Goal: Check status

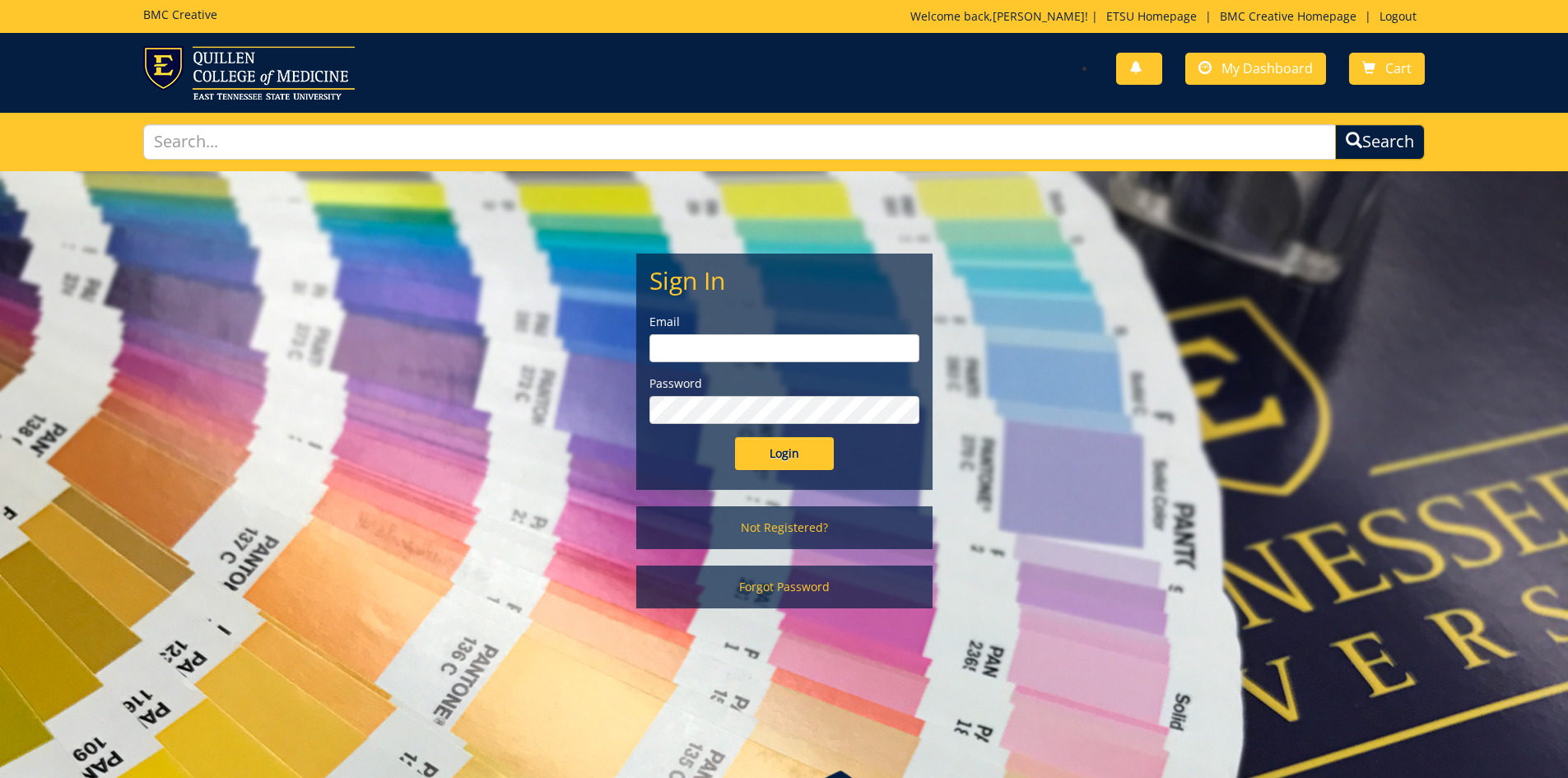
type input "goepel@etsu.edu"
click at [786, 449] on input "Login" at bounding box center [784, 453] width 98 height 32
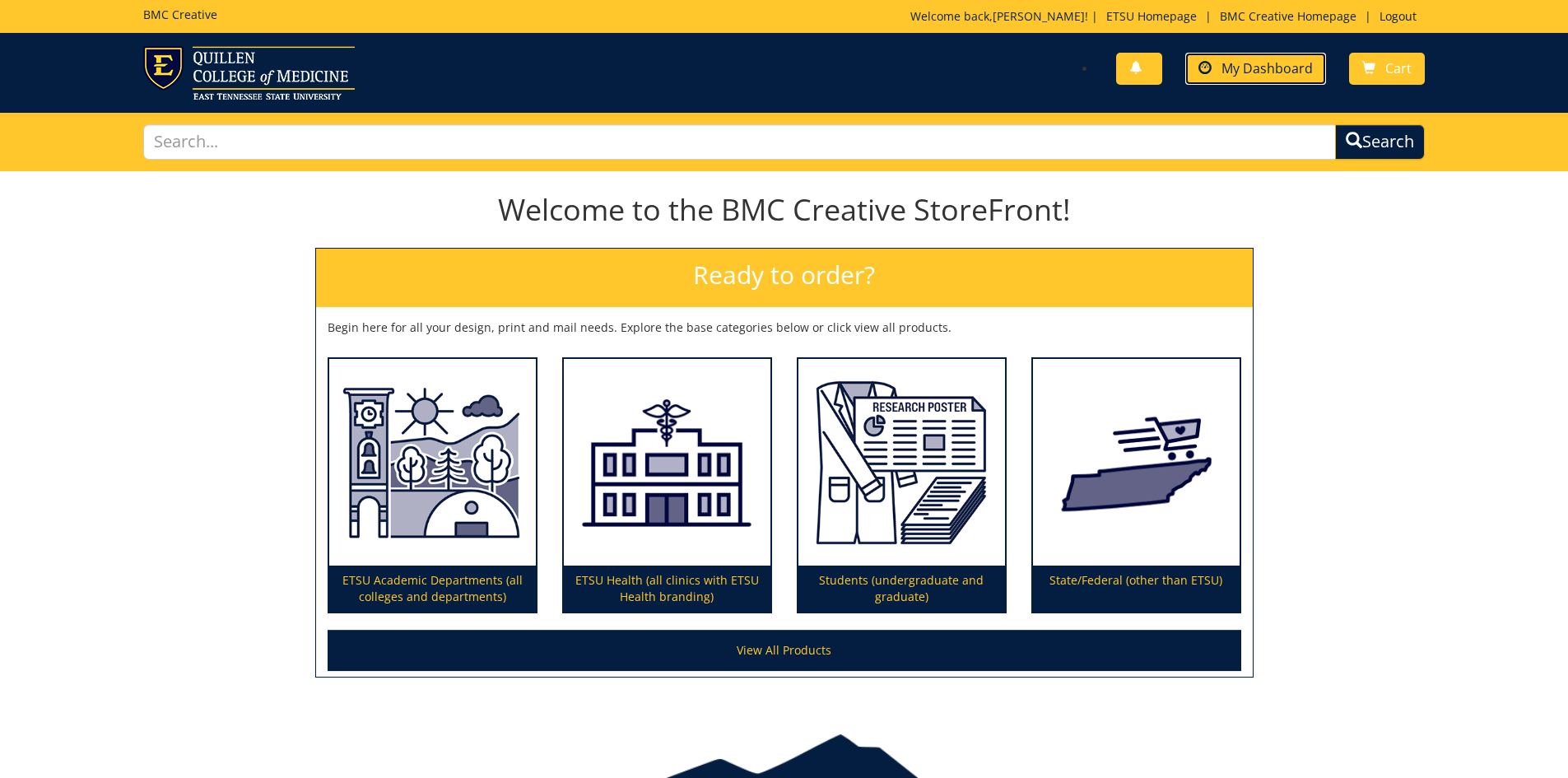
click at [1252, 70] on span "My Dashboard" at bounding box center [1267, 69] width 91 height 19
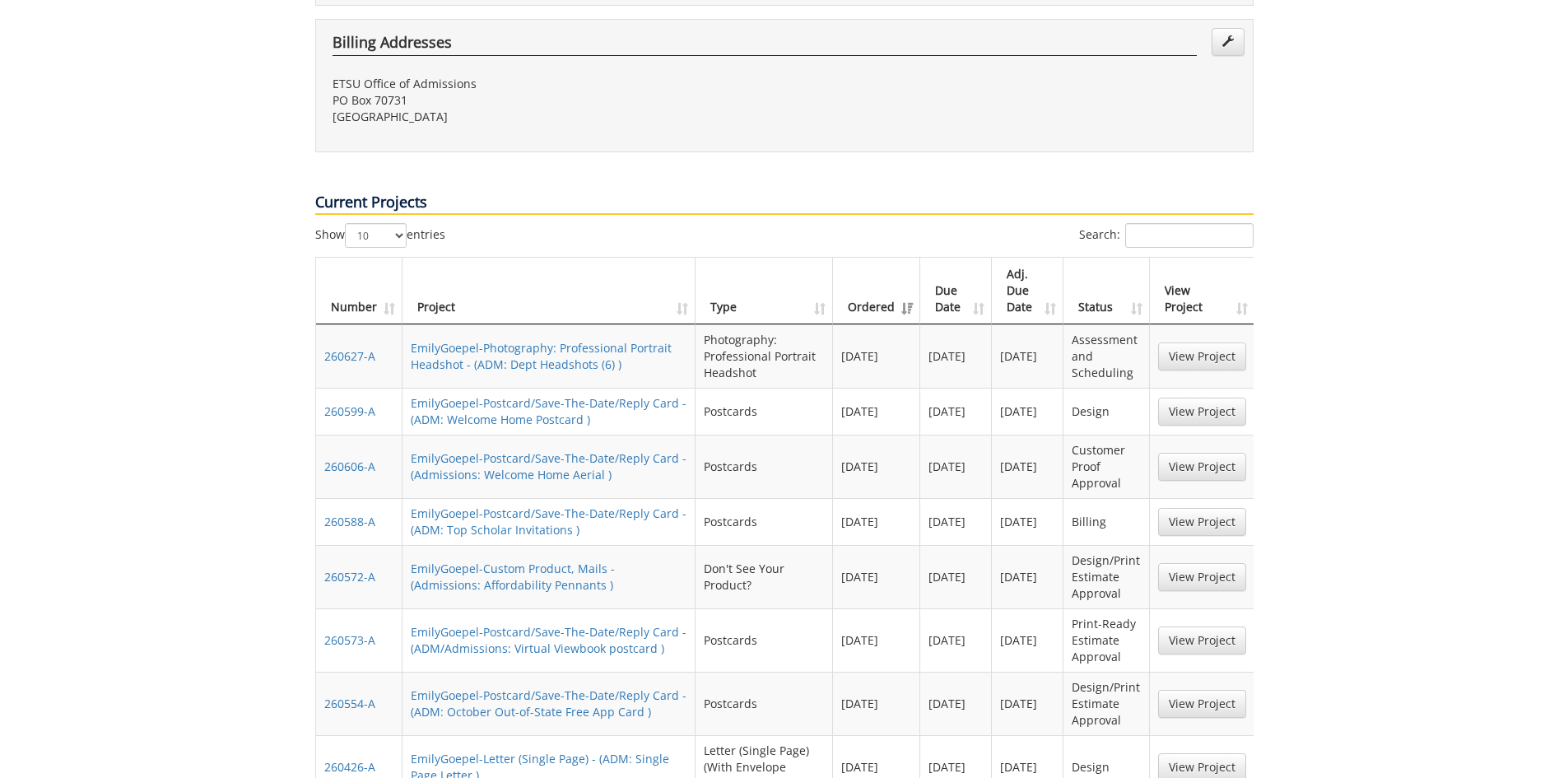
scroll to position [741, 0]
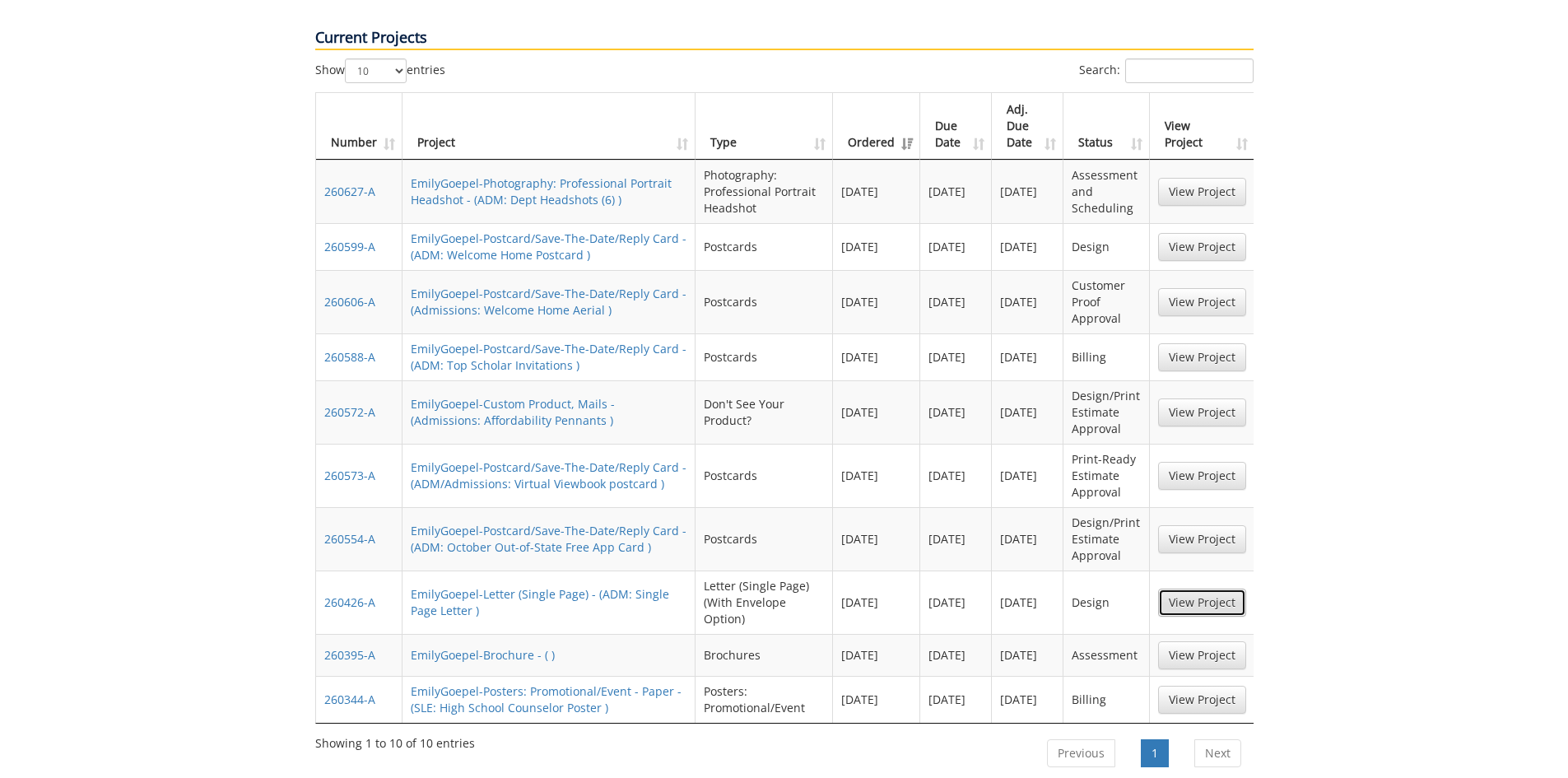
click at [1224, 588] on link "View Project" at bounding box center [1202, 602] width 88 height 28
click at [1196, 525] on link "View Project" at bounding box center [1202, 539] width 88 height 28
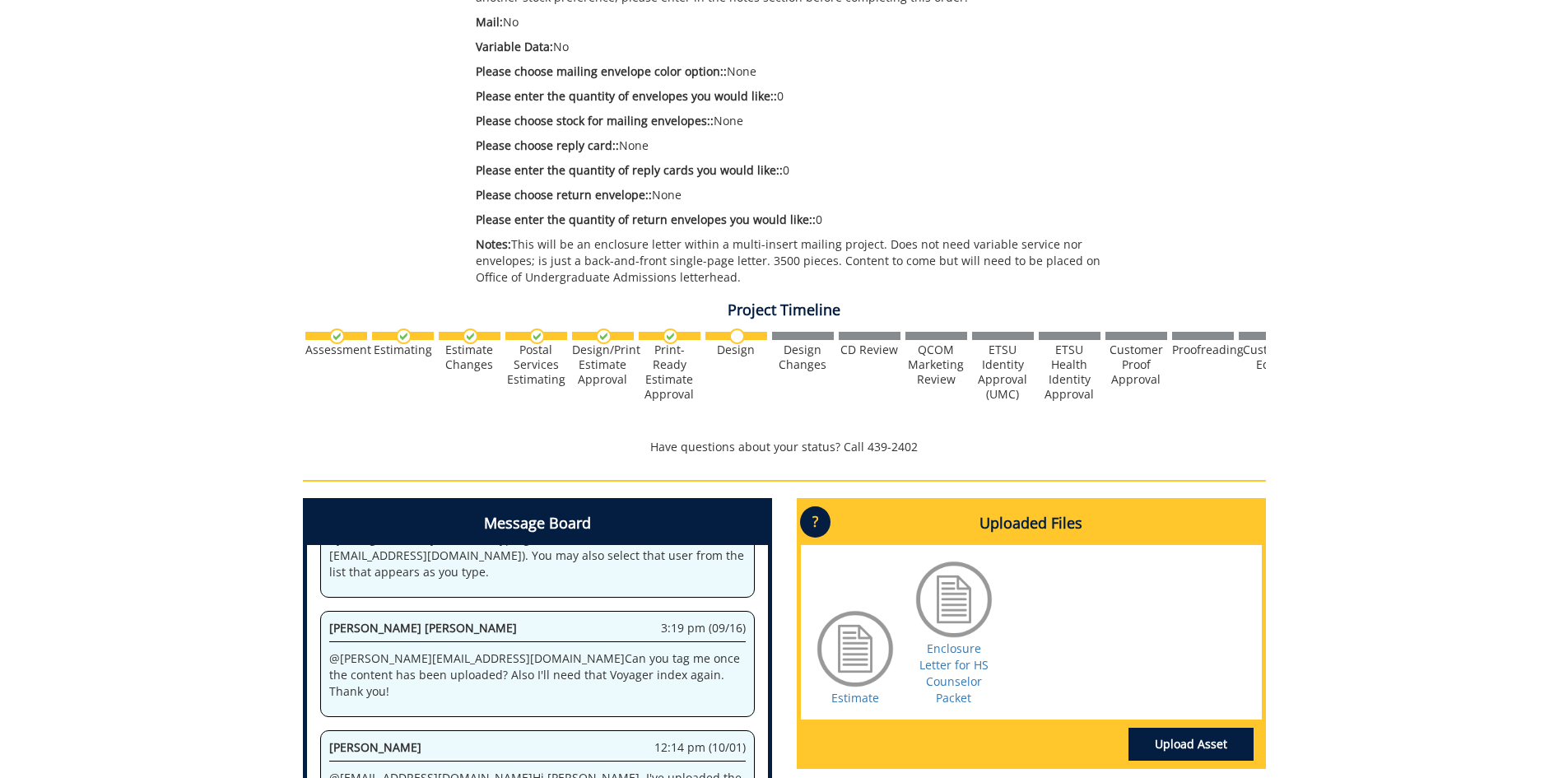
scroll to position [823, 0]
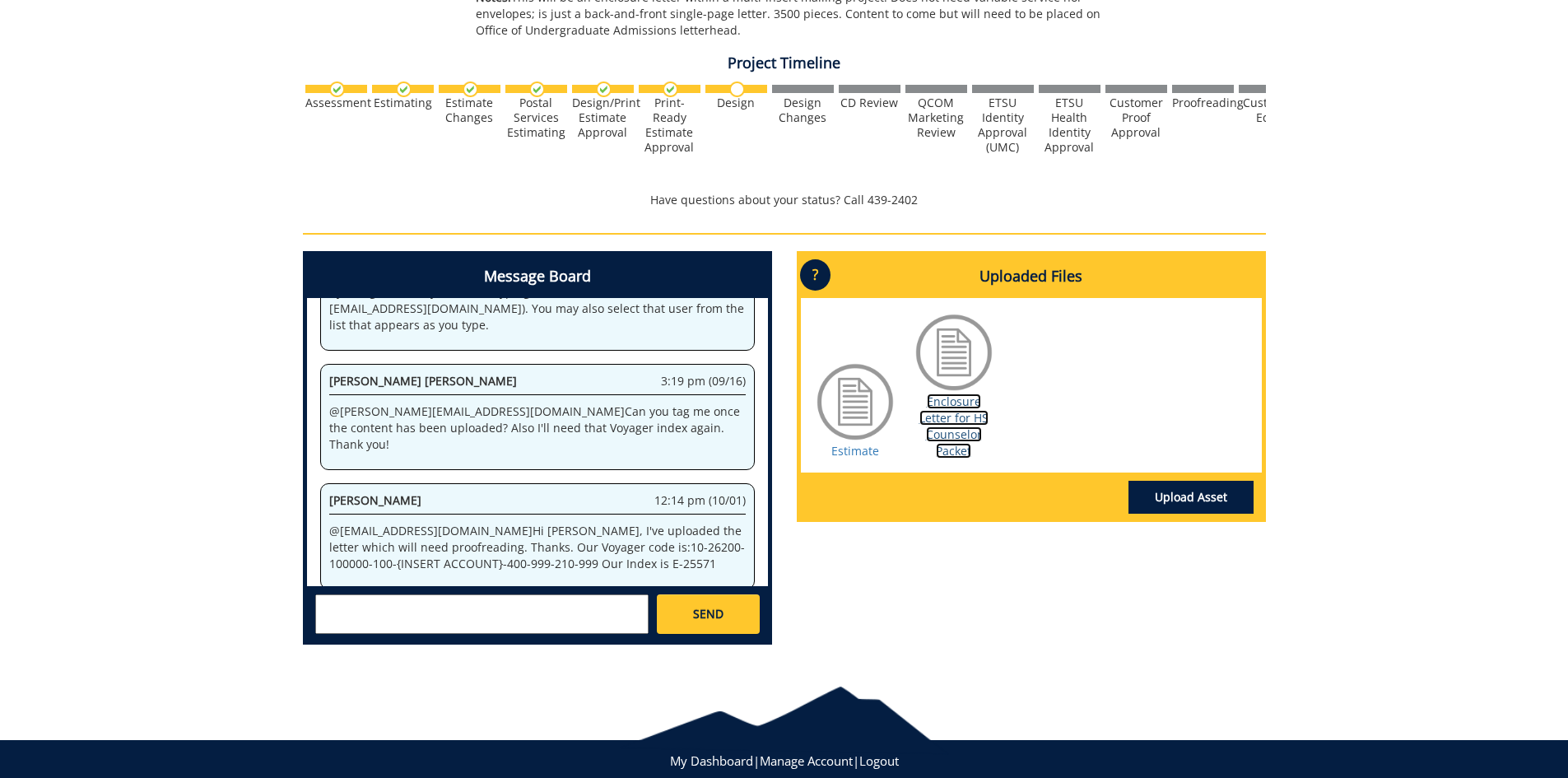
click at [945, 438] on link "Enclosure Letter for HS Counselor Packet" at bounding box center [954, 426] width 70 height 65
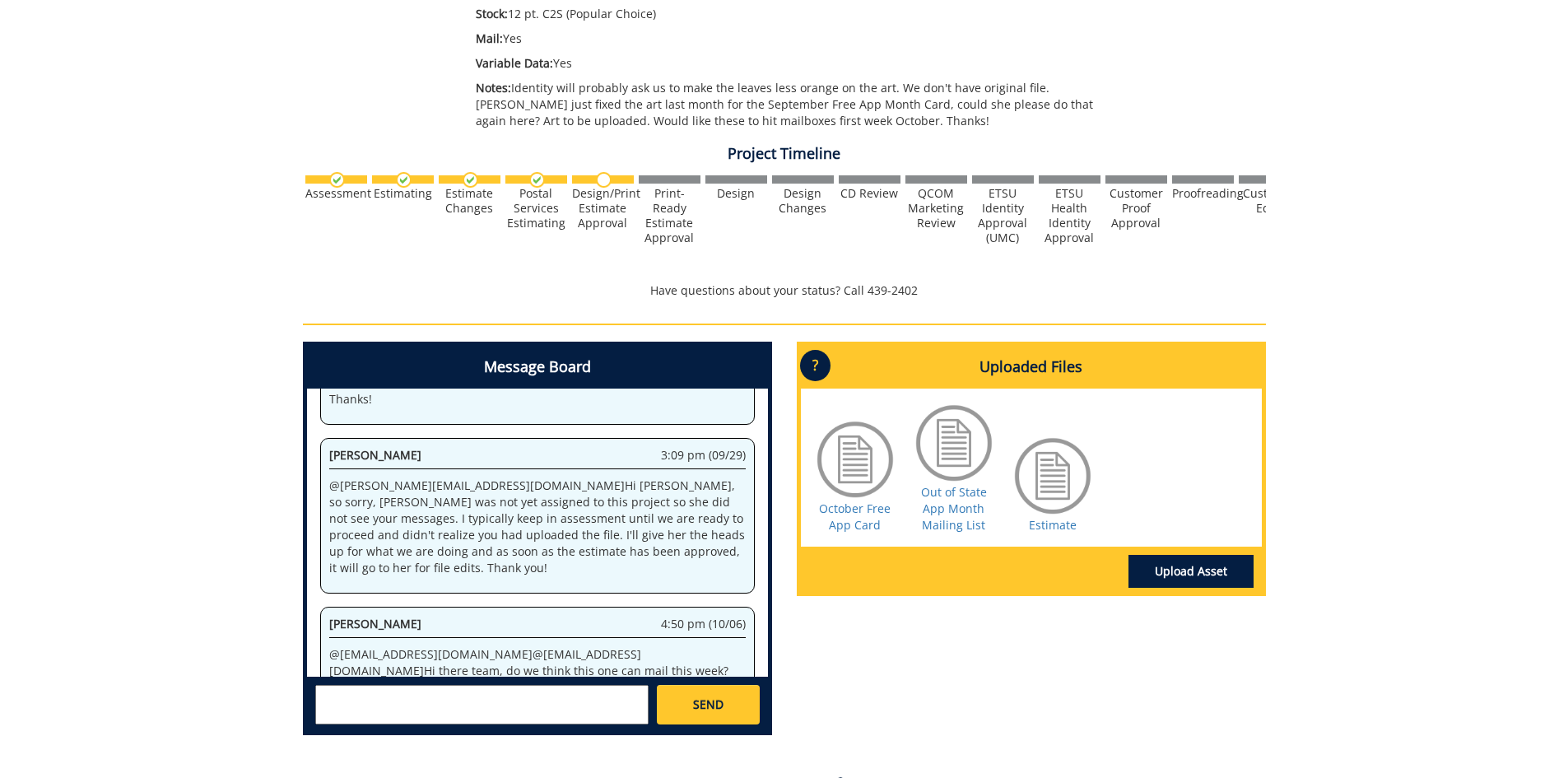
scroll to position [624, 0]
